Goal: Task Accomplishment & Management: Manage account settings

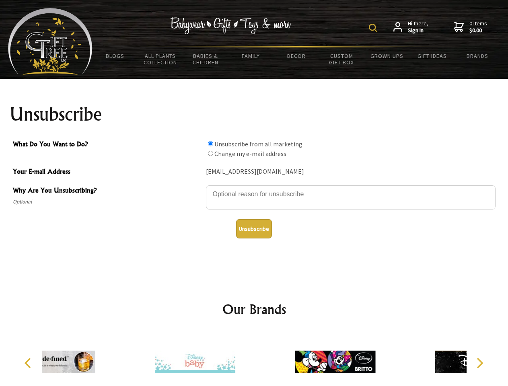
click at [374, 28] on img at bounding box center [373, 28] width 8 height 8
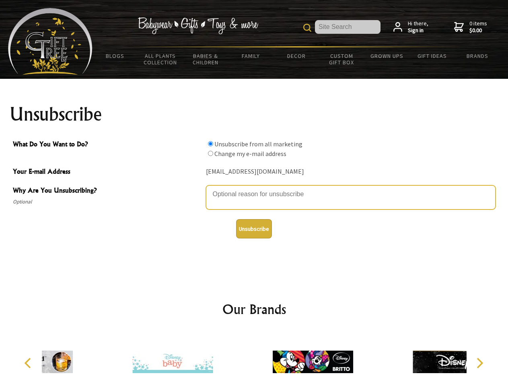
click at [254, 188] on textarea "Why Are You Unsubscribing?" at bounding box center [350, 197] width 289 height 24
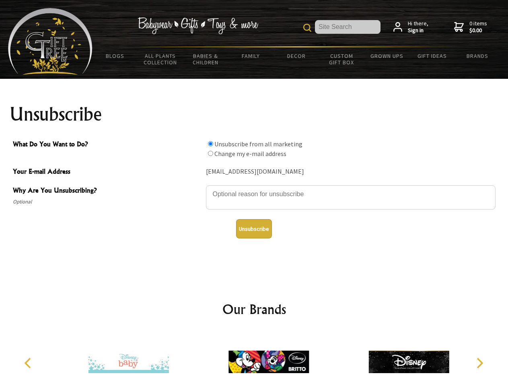
click at [210, 143] on input "What Do You Want to Do?" at bounding box center [210, 143] width 5 height 5
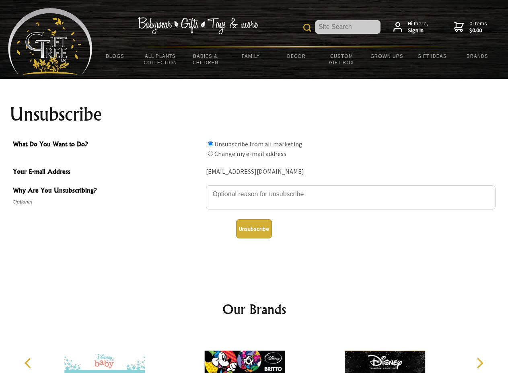
click at [210, 153] on input "What Do You Want to Do?" at bounding box center [210, 153] width 5 height 5
radio input "true"
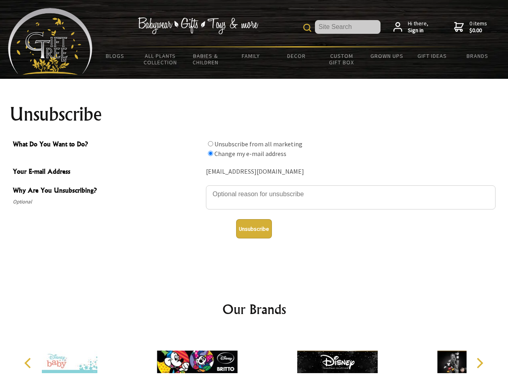
click at [254, 229] on button "Unsubscribe" at bounding box center [254, 228] width 36 height 19
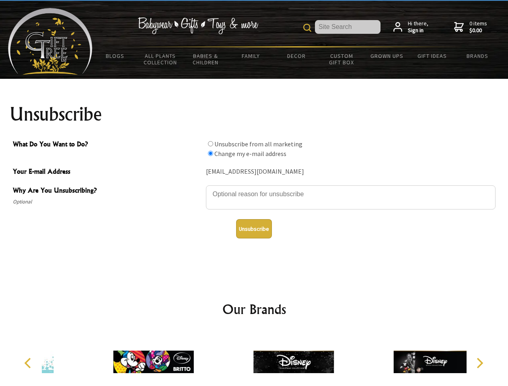
click at [254, 359] on img at bounding box center [293, 362] width 80 height 60
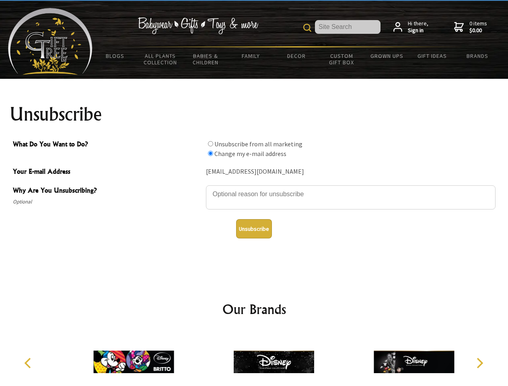
click at [29, 363] on icon "Previous" at bounding box center [28, 363] width 10 height 10
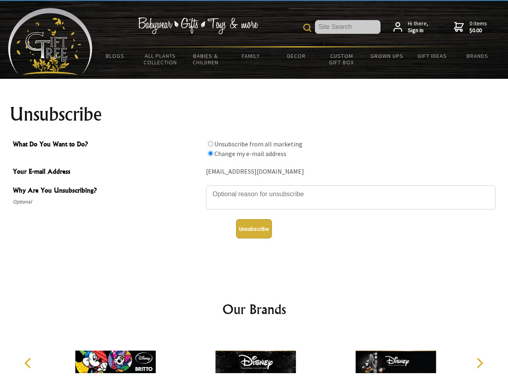
click at [479, 363] on icon "Next" at bounding box center [478, 363] width 10 height 10
